Goal: Task Accomplishment & Management: Manage account settings

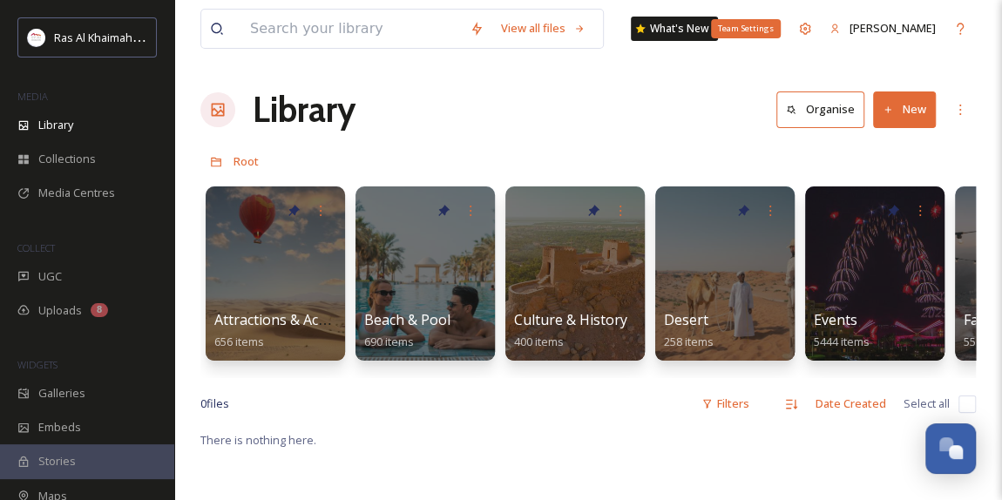
scroll to position [552, 0]
click at [907, 107] on button "New" at bounding box center [904, 110] width 63 height 36
drag, startPoint x: 579, startPoint y: 130, endPoint x: 236, endPoint y: 96, distance: 344.2
click at [579, 130] on div "Library Organise New" at bounding box center [588, 110] width 776 height 52
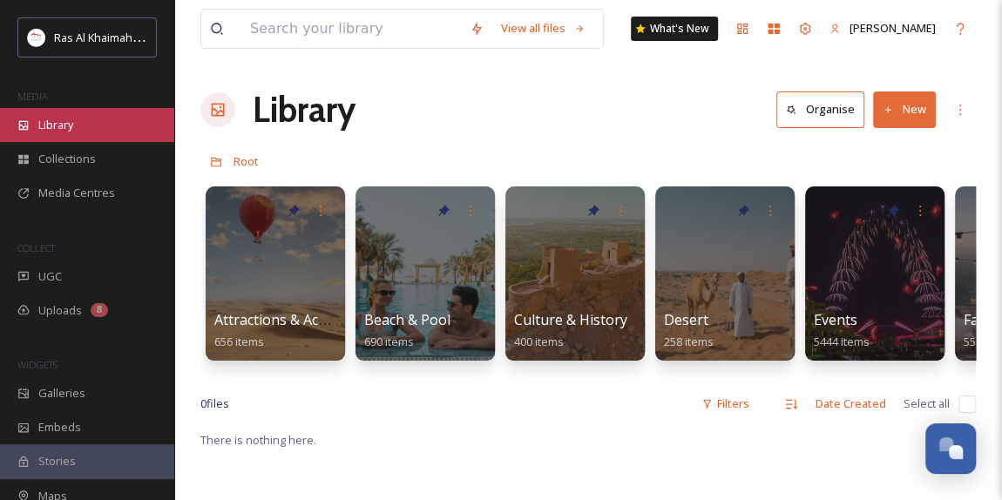
click at [79, 128] on div "Library" at bounding box center [87, 125] width 174 height 34
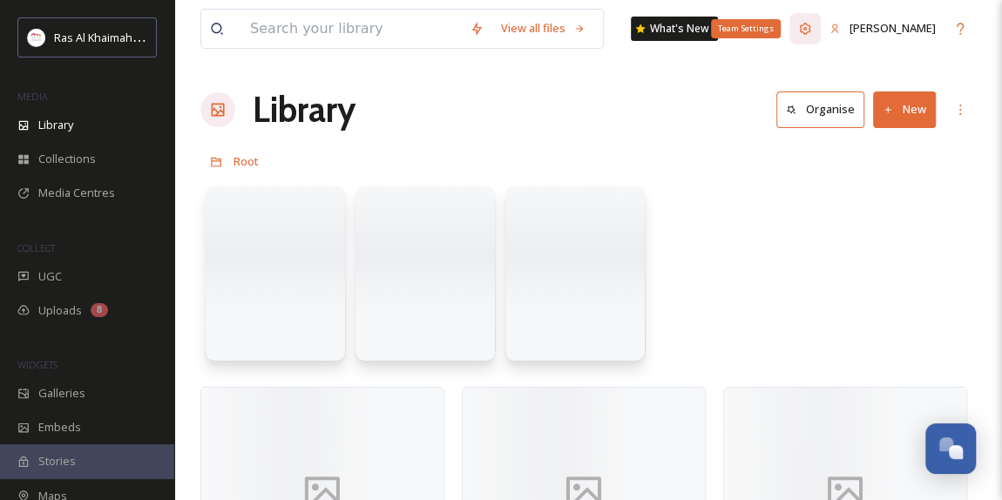
click at [812, 32] on icon at bounding box center [805, 29] width 14 height 14
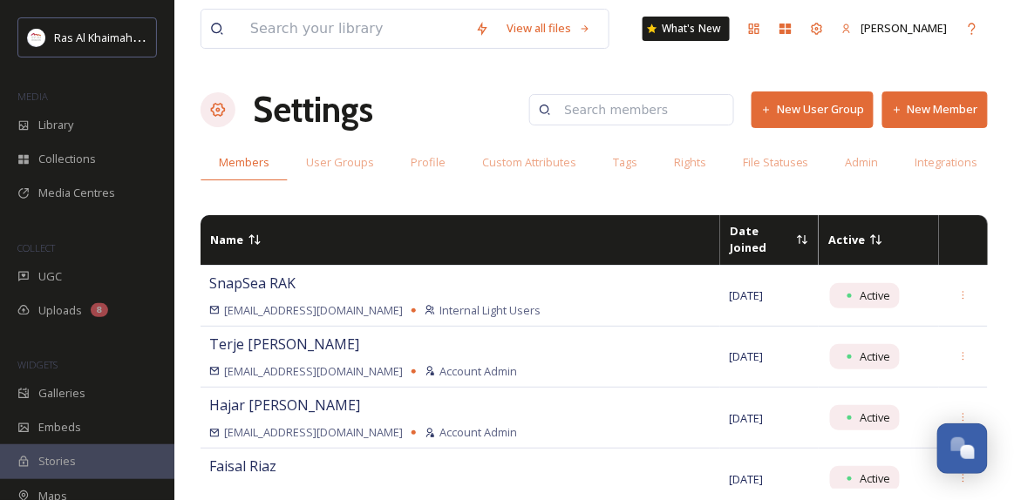
click at [920, 111] on button "New Member" at bounding box center [934, 110] width 105 height 36
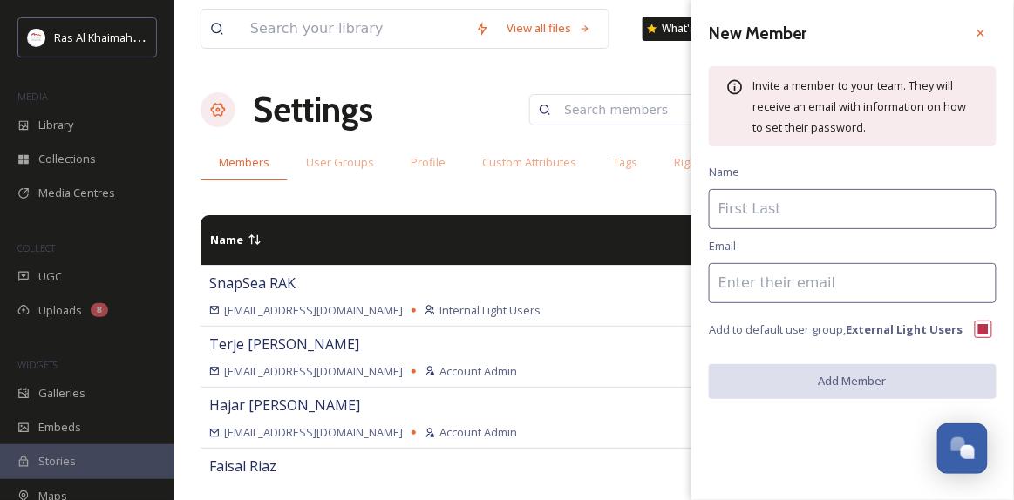
drag, startPoint x: 758, startPoint y: 207, endPoint x: 752, endPoint y: 254, distance: 47.5
click at [758, 207] on input at bounding box center [853, 209] width 288 height 40
click at [743, 284] on input at bounding box center [853, 283] width 288 height 40
paste input "[PERSON_NAME][EMAIL_ADDRESS][PERSON_NAME][DOMAIN_NAME]"
type input "[PERSON_NAME][EMAIL_ADDRESS][PERSON_NAME][DOMAIN_NAME]"
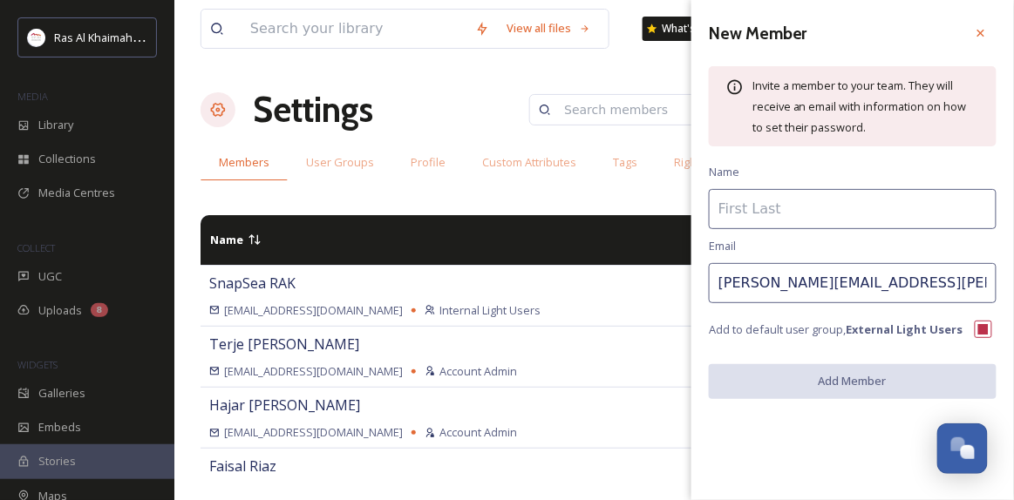
click at [785, 213] on input at bounding box center [853, 209] width 288 height 40
type input "N"
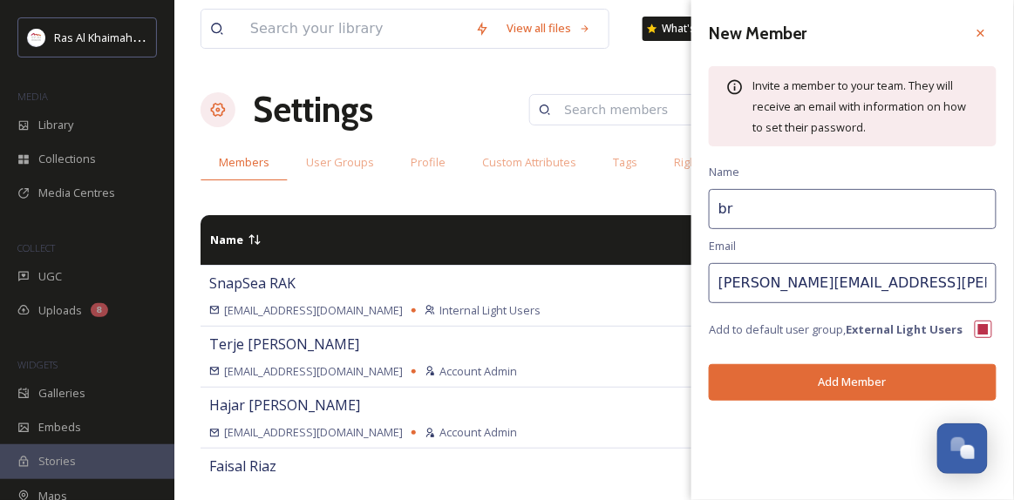
type input "b"
type input "[PERSON_NAME]"
click at [857, 384] on button "Add Member" at bounding box center [853, 382] width 288 height 36
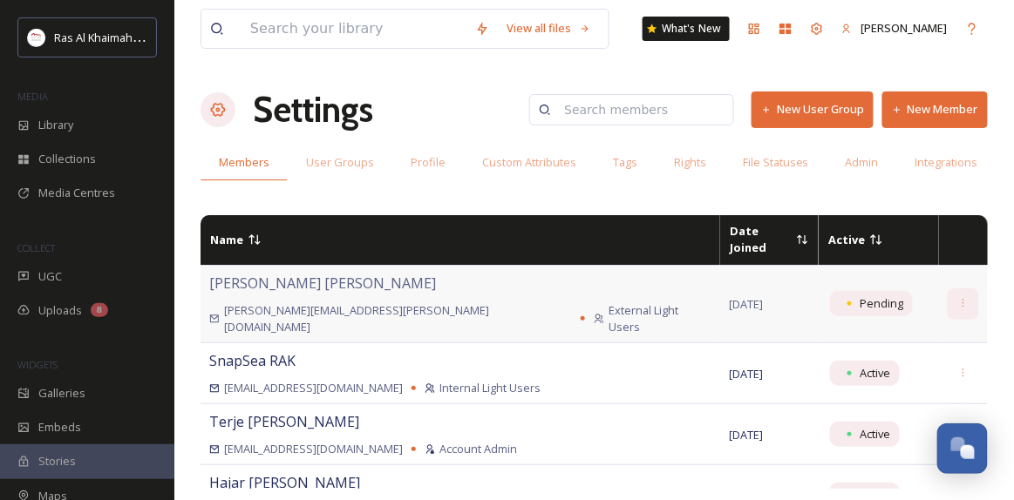
click at [958, 298] on icon at bounding box center [963, 303] width 11 height 11
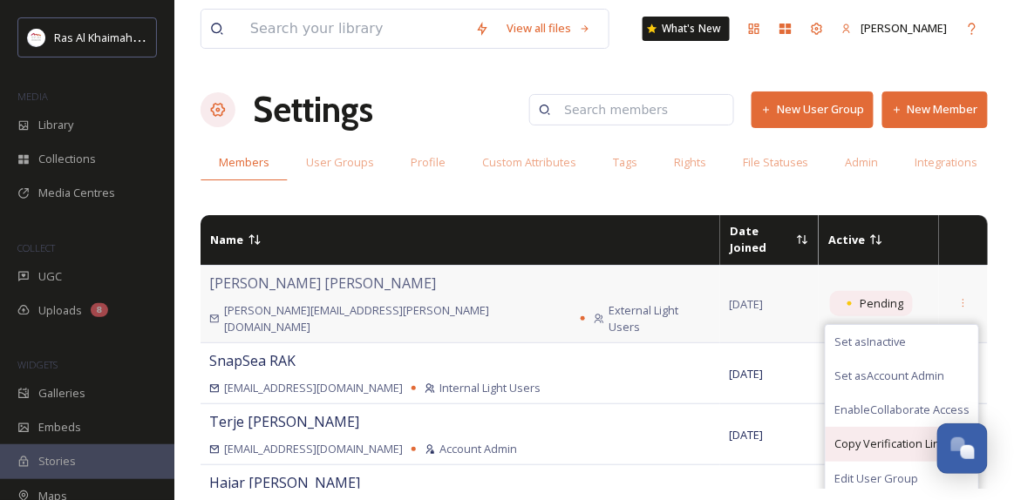
click at [886, 436] on span "Copy Verification Link" at bounding box center [890, 444] width 112 height 17
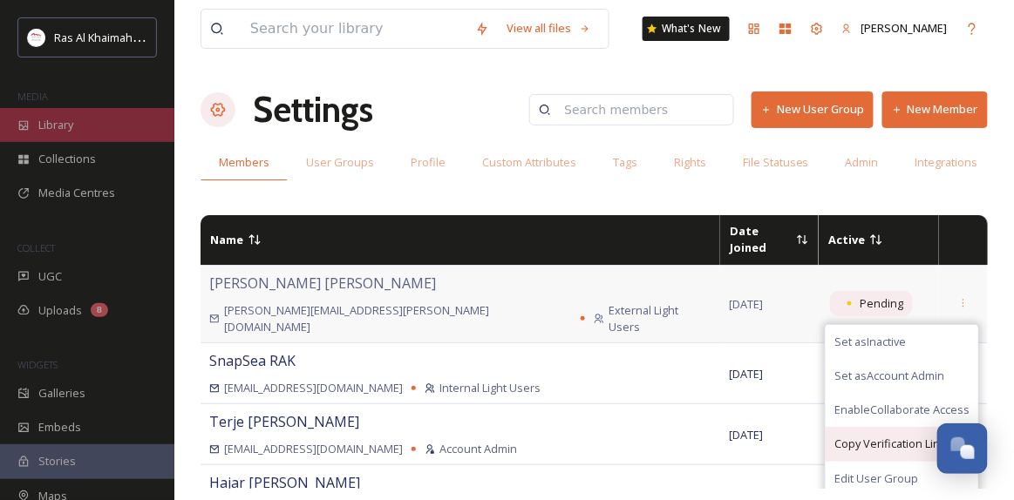
click at [86, 121] on div "Library" at bounding box center [87, 125] width 174 height 34
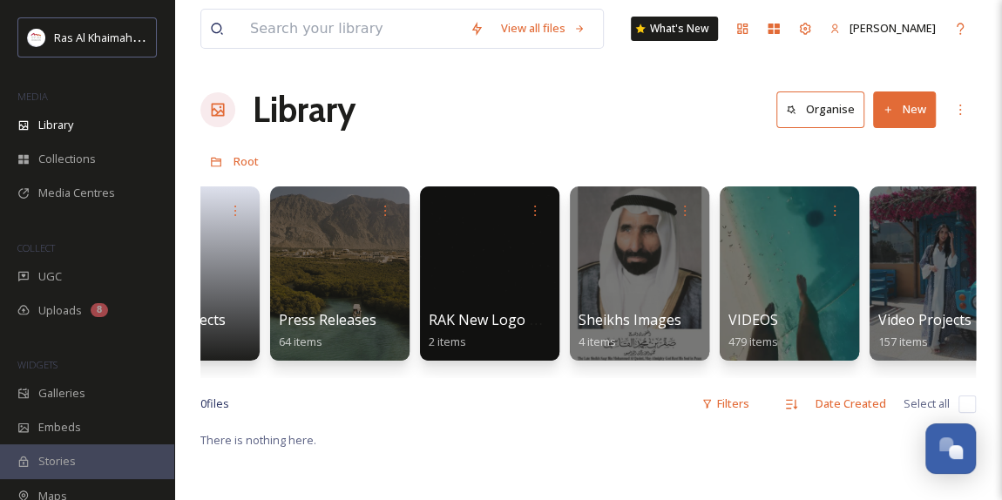
scroll to position [0, 3721]
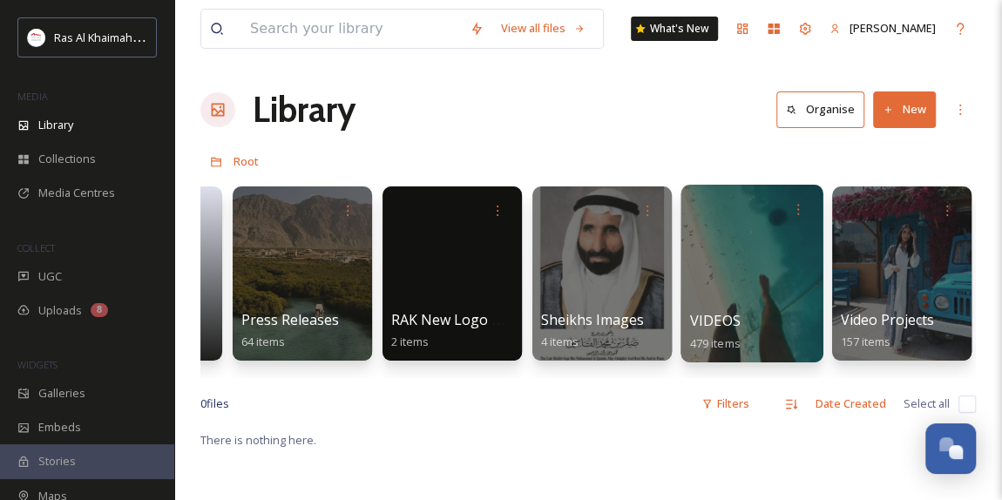
click at [729, 286] on div at bounding box center [752, 274] width 142 height 178
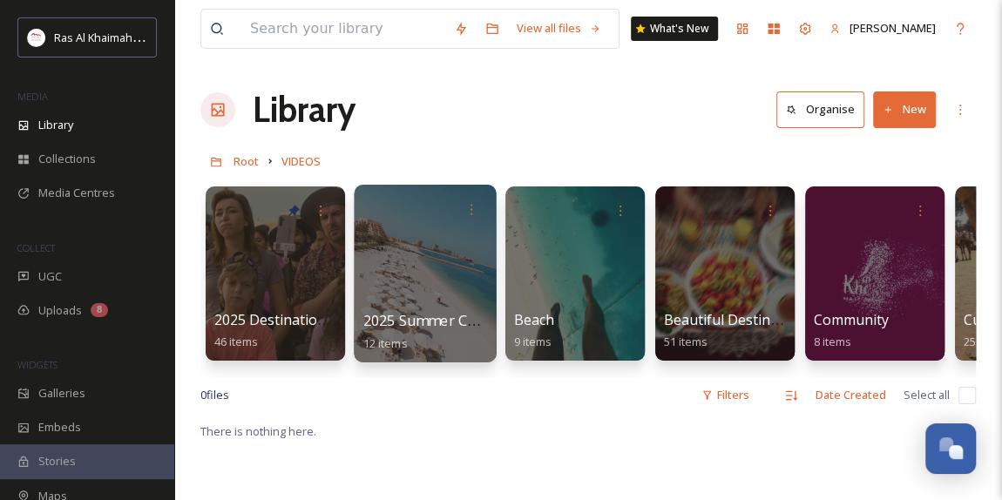
click at [406, 281] on div at bounding box center [425, 274] width 142 height 178
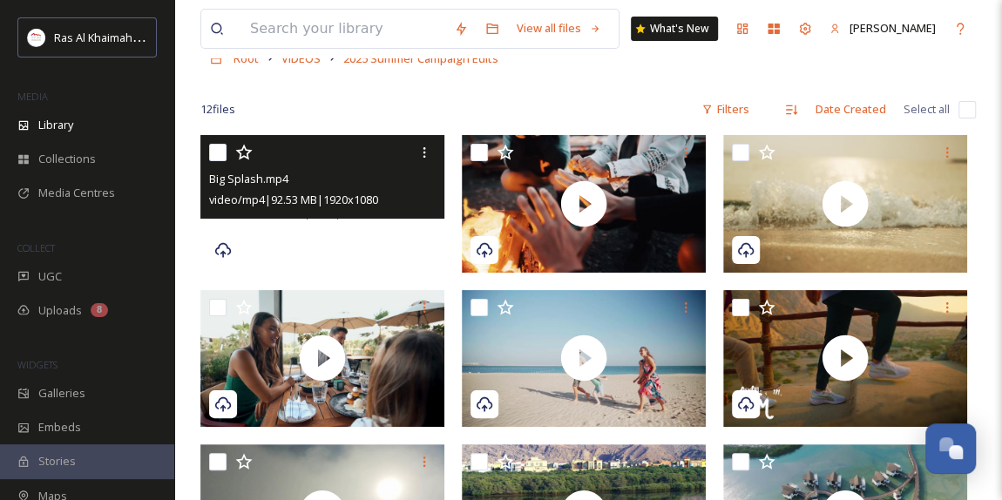
scroll to position [51, 0]
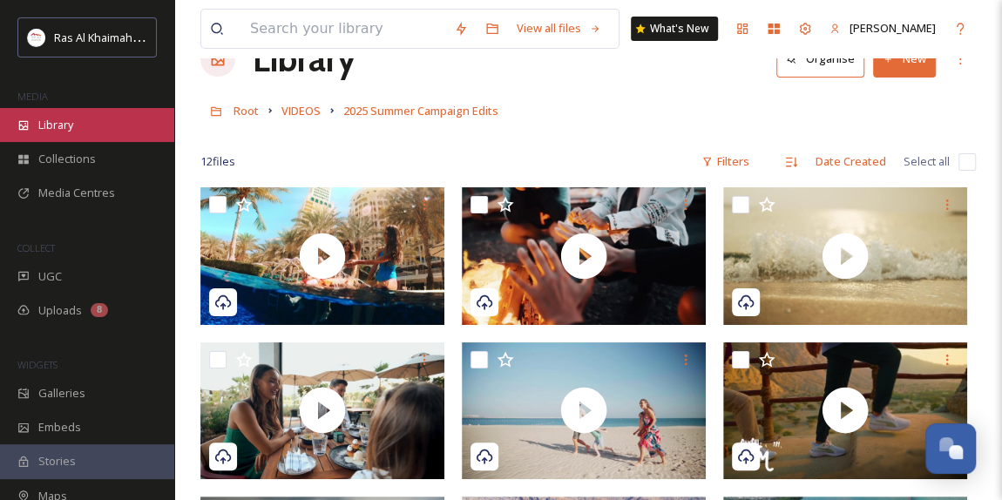
click at [81, 126] on div "Library" at bounding box center [87, 125] width 174 height 34
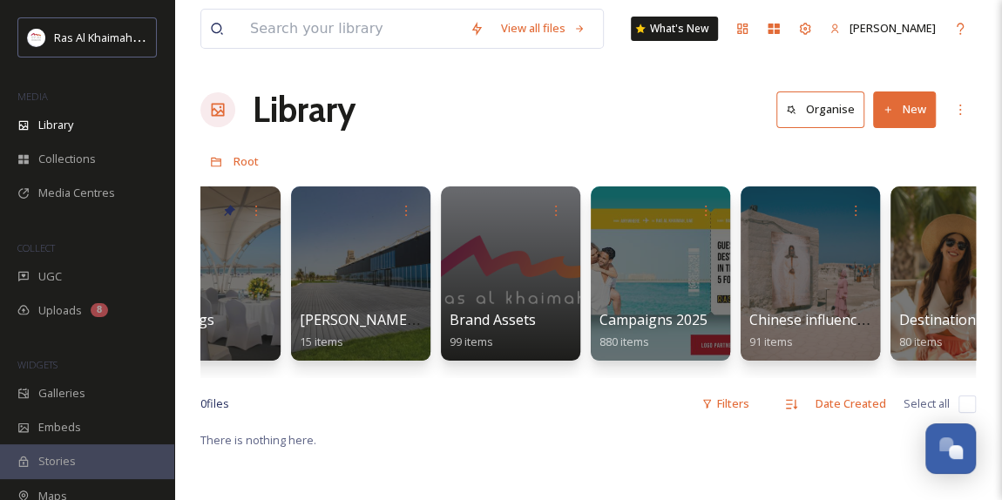
scroll to position [0, 1959]
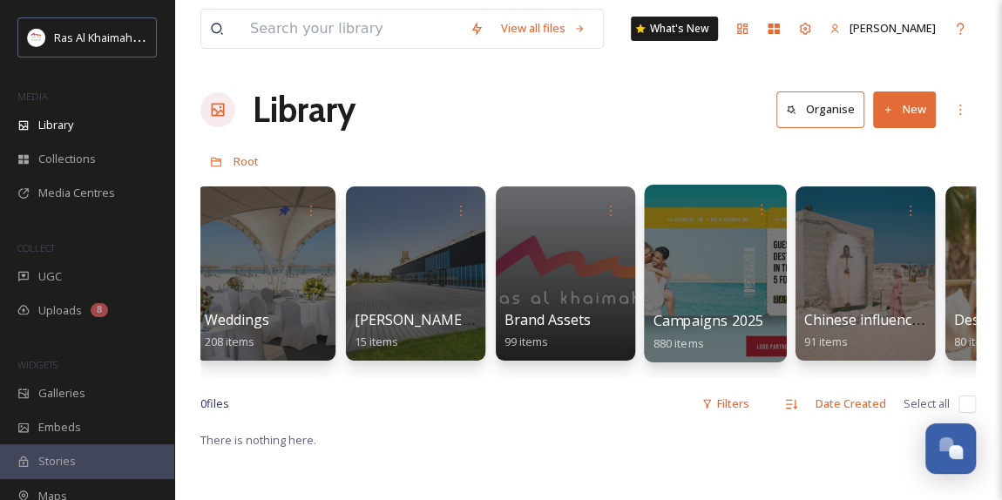
click at [713, 286] on div at bounding box center [715, 274] width 142 height 178
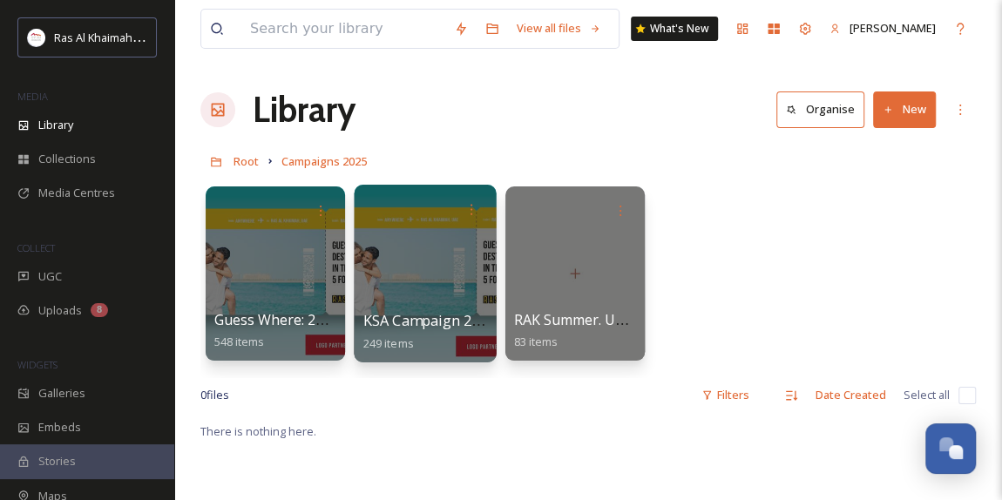
click at [443, 276] on div at bounding box center [425, 274] width 142 height 178
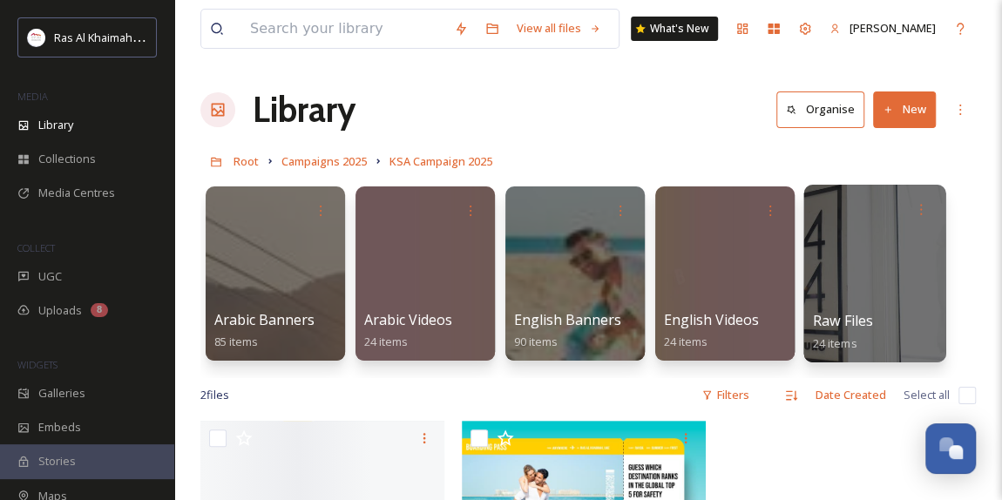
click at [867, 267] on div at bounding box center [875, 274] width 142 height 178
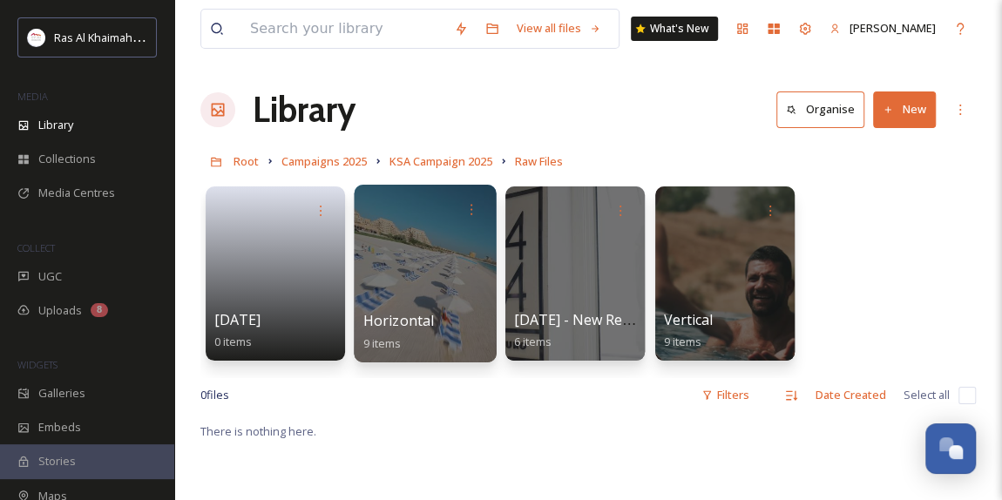
click at [417, 261] on div at bounding box center [425, 274] width 142 height 178
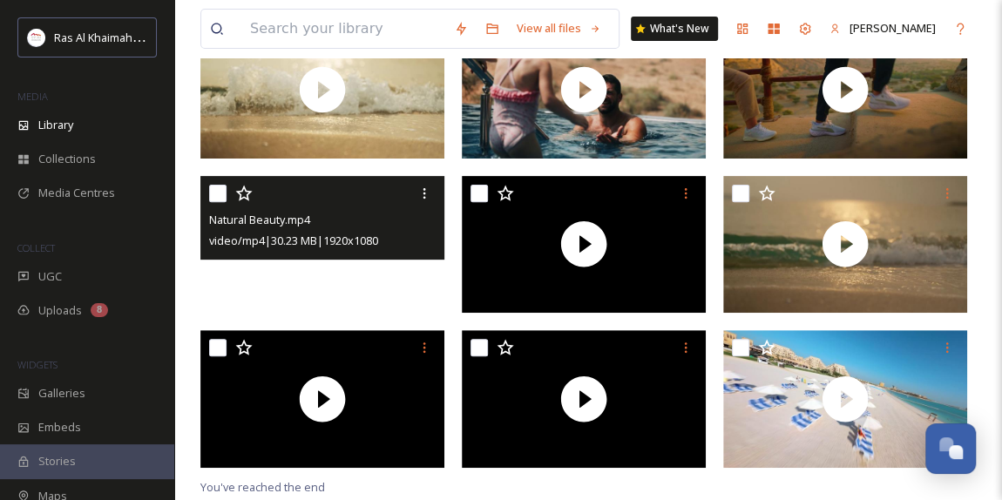
scroll to position [237, 0]
